Goal: Task Accomplishment & Management: Manage account settings

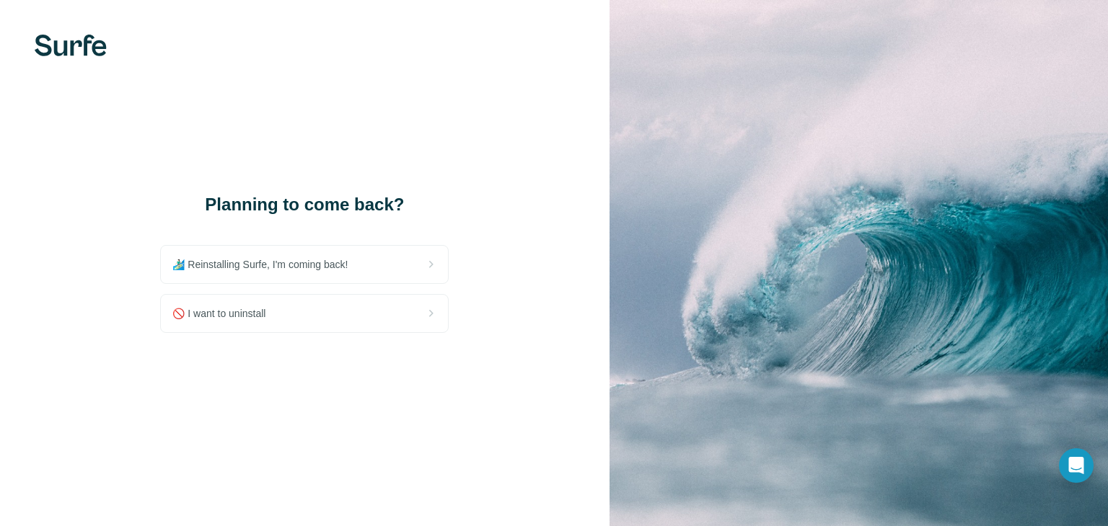
click at [441, 208] on h1 "Planning to come back?" at bounding box center [304, 204] width 288 height 23
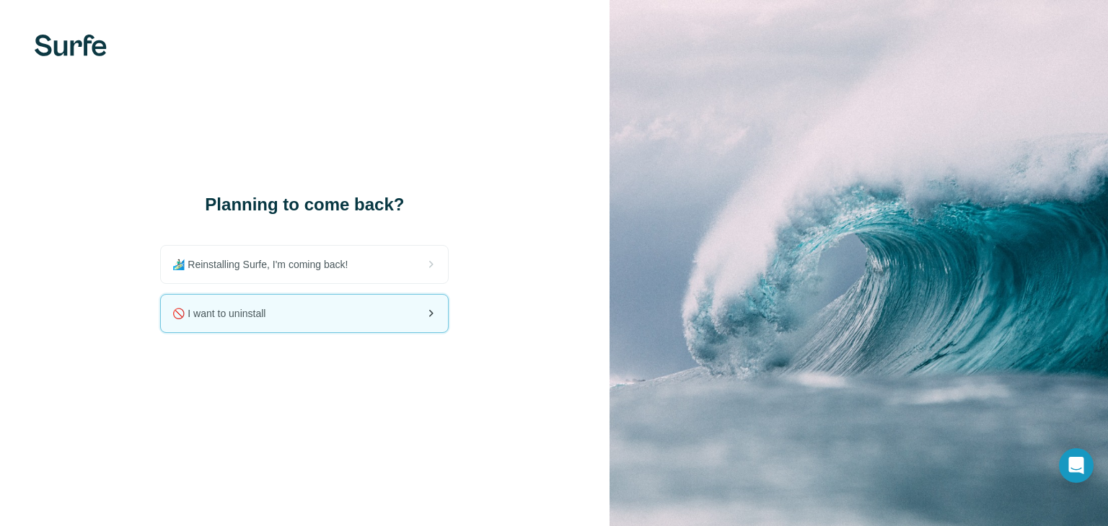
click at [345, 329] on div "🚫 I want to uninstall" at bounding box center [304, 313] width 287 height 37
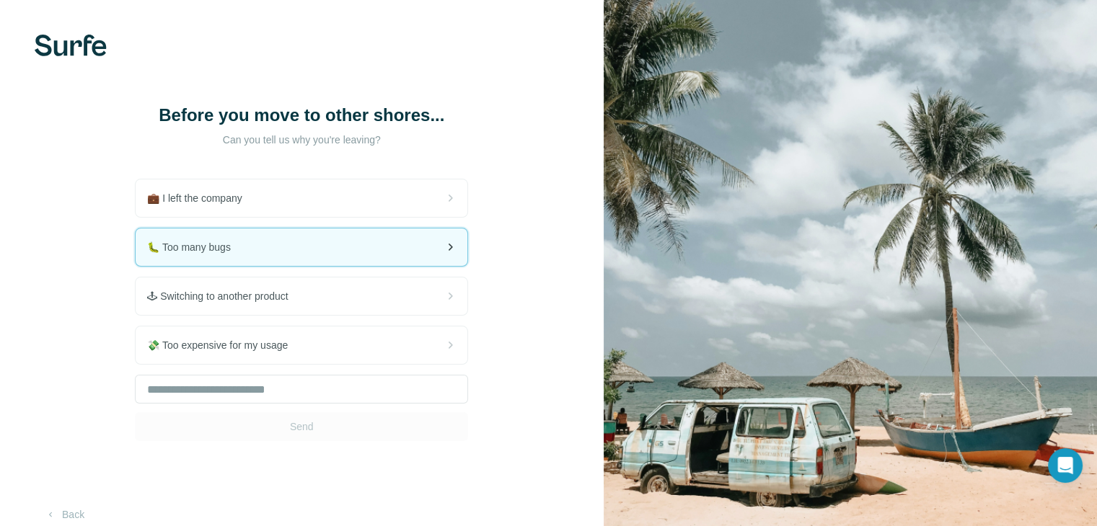
click at [359, 248] on div "🐛 Too many bugs" at bounding box center [302, 247] width 332 height 37
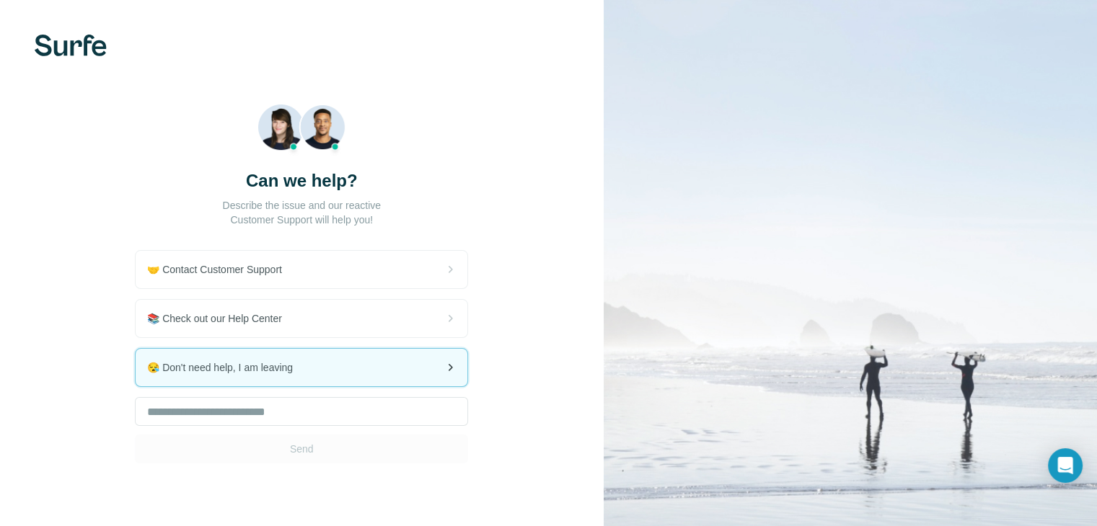
click at [346, 353] on div "😪 Don't need help, I am leaving" at bounding box center [302, 367] width 332 height 37
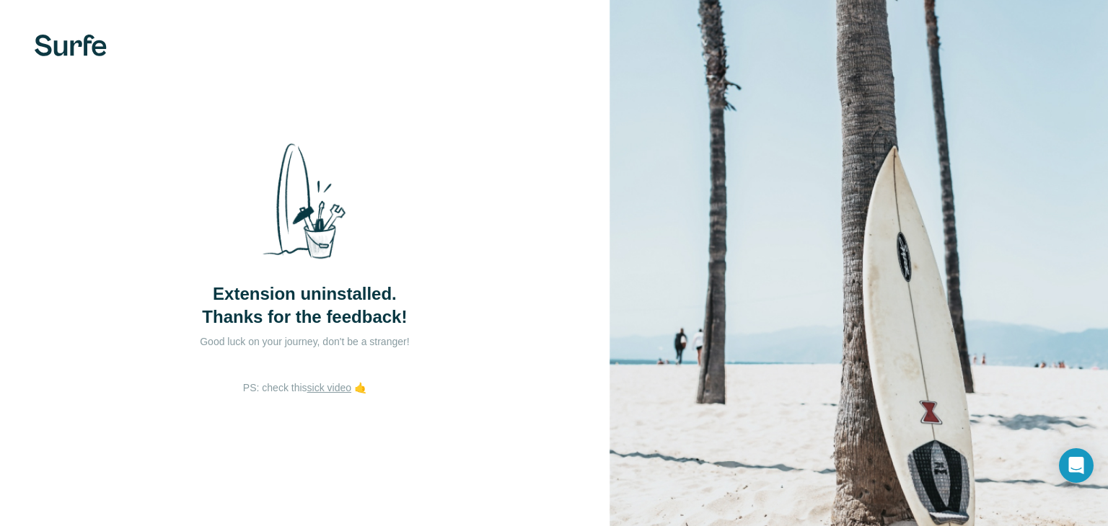
click at [371, 317] on span "Extension uninstalled. Thanks for the feedback!" at bounding box center [304, 306] width 205 height 46
